Goal: Check status: Check status

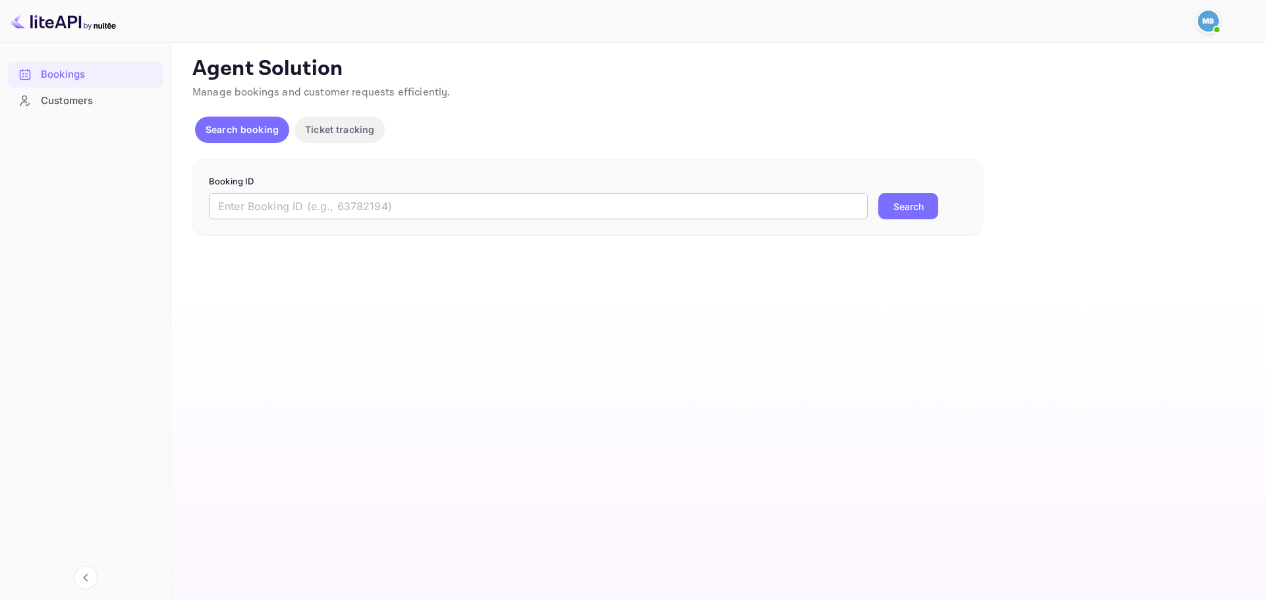
drag, startPoint x: 0, startPoint y: 0, endPoint x: 333, endPoint y: 210, distance: 394.2
click at [333, 210] on input "text" at bounding box center [538, 206] width 659 height 26
paste input "YXSWuGHIl"
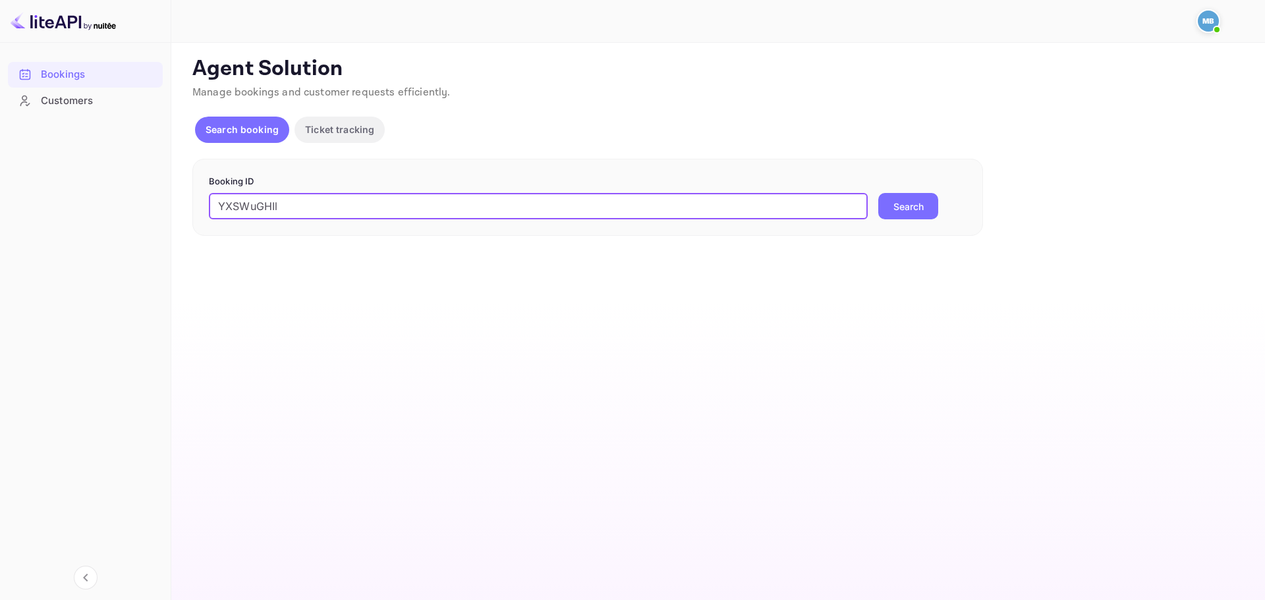
type input "YXSWuGHIl"
click at [878, 193] on button "Search" at bounding box center [908, 206] width 60 height 26
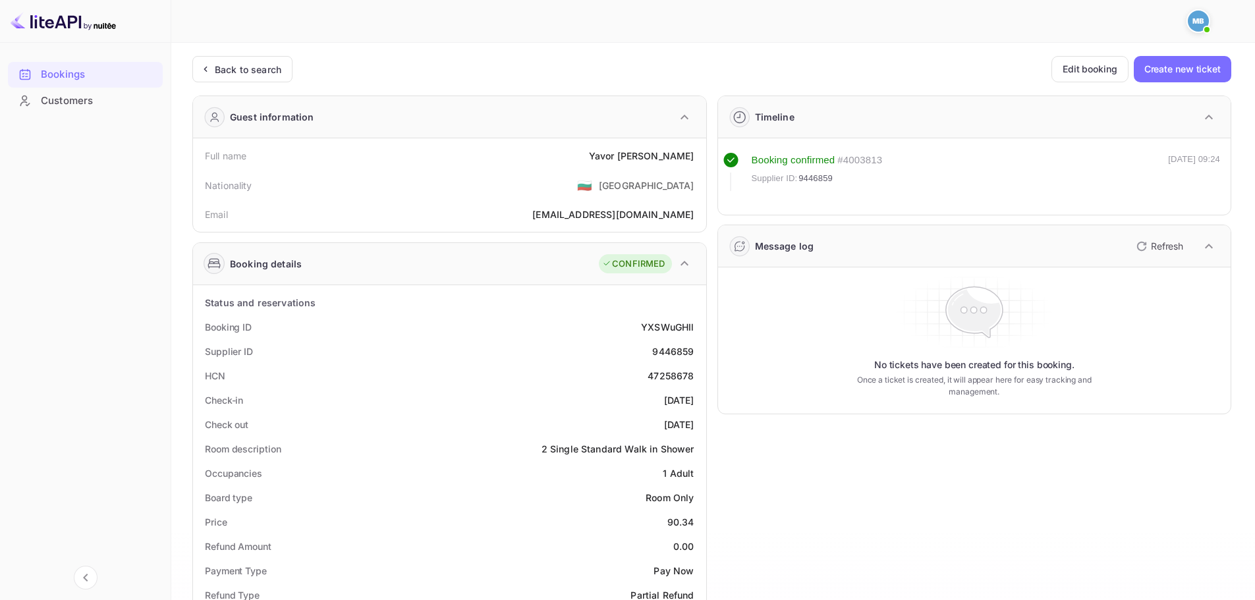
click at [681, 349] on div "9446859" at bounding box center [673, 352] width 42 height 14
copy div "9446859"
click at [684, 355] on div "9446859" at bounding box center [673, 352] width 42 height 14
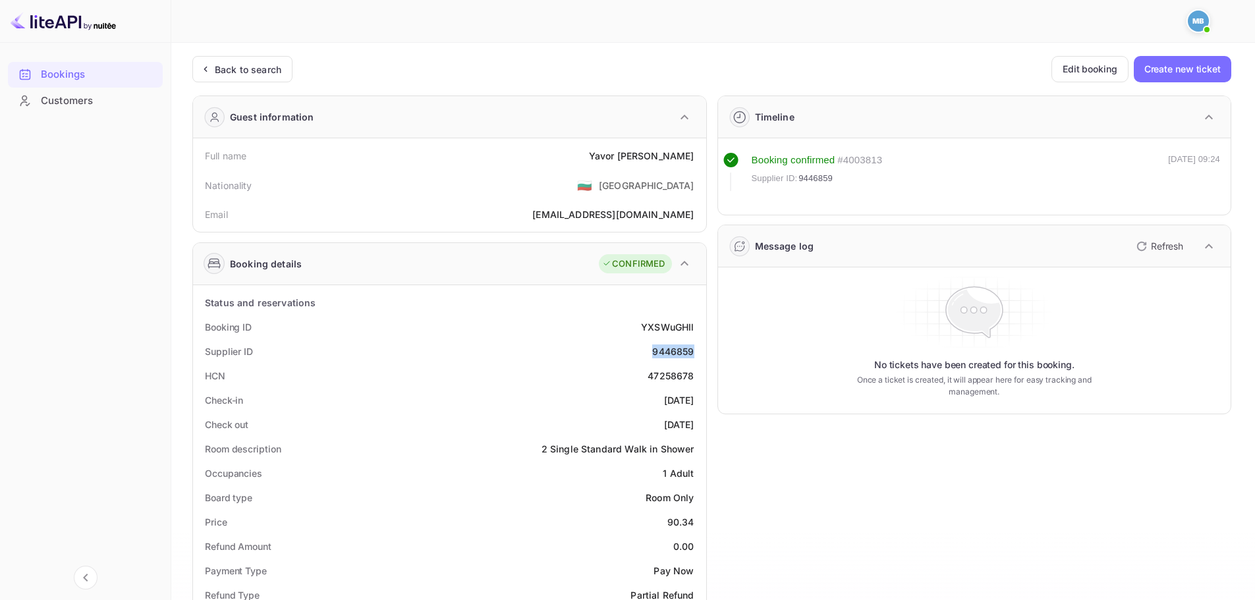
copy div "9446859"
